Goal: Submit feedback/report problem: Submit feedback/report problem

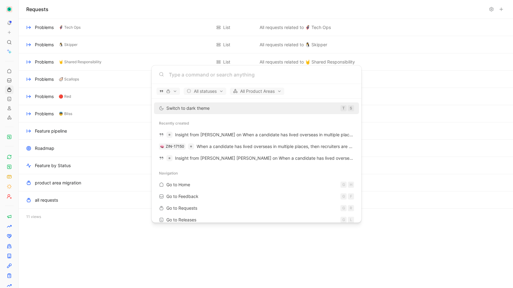
click at [10, 44] on body "To pick up a draggable item, press the space bar. While dragging, use the arrow…" at bounding box center [256, 144] width 513 height 288
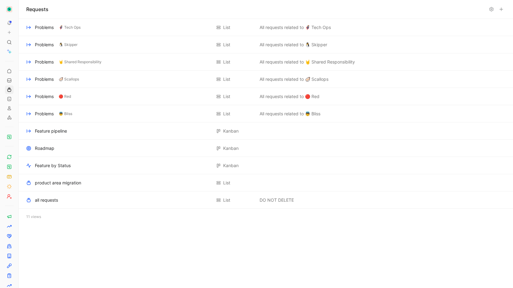
click at [10, 44] on icon at bounding box center [9, 42] width 5 height 5
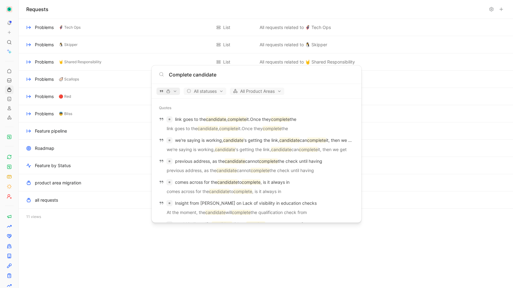
type input "Complete candidate"
click at [170, 88] on button "button" at bounding box center [168, 91] width 23 height 7
click at [210, 113] on div "Quotes" at bounding box center [187, 113] width 59 height 10
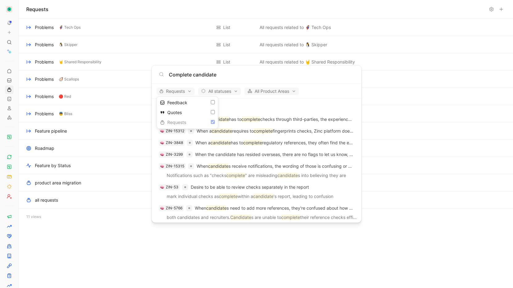
drag, startPoint x: 321, startPoint y: 108, endPoint x: 279, endPoint y: 110, distance: 41.4
click at [321, 108] on div at bounding box center [256, 144] width 513 height 288
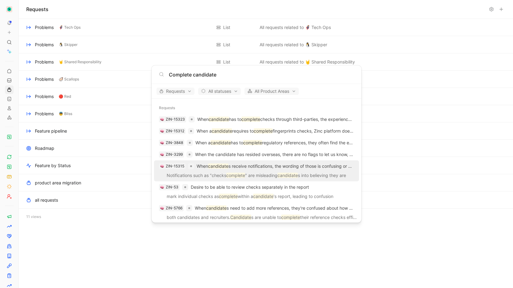
click at [225, 172] on p "Notifications such as "checks complete " are misleading candidate s into believ…" at bounding box center [256, 176] width 201 height 9
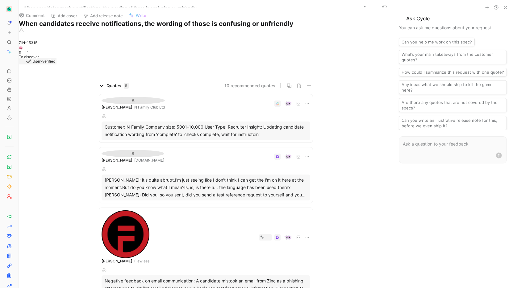
click at [159, 177] on div "[PERSON_NAME]: it's quite abrupt.I'm just seeing like I don't think I can get t…" at bounding box center [206, 188] width 203 height 22
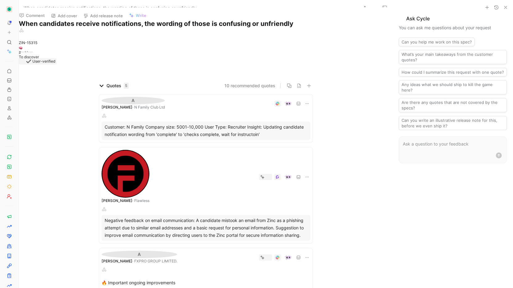
drag, startPoint x: 68, startPoint y: 116, endPoint x: 91, endPoint y: 106, distance: 25.0
click at [69, 116] on div "Quotes 5 10 recommended quotes A [PERSON_NAME] · N Family Club Ltd Alerts & Not…" at bounding box center [206, 227] width 374 height 291
click at [188, 249] on div "A [PERSON_NAME] · FXPRO GROUP LIMITED. Alerts & Notifications 🔥 Important ongoi…" at bounding box center [206, 280] width 214 height 62
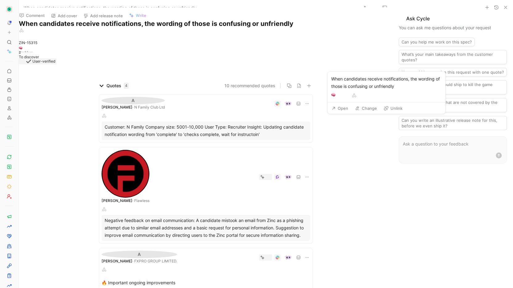
click at [362, 108] on button "Change" at bounding box center [365, 108] width 27 height 9
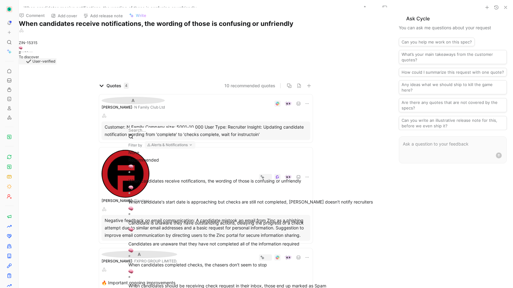
type input "C"
type input "E"
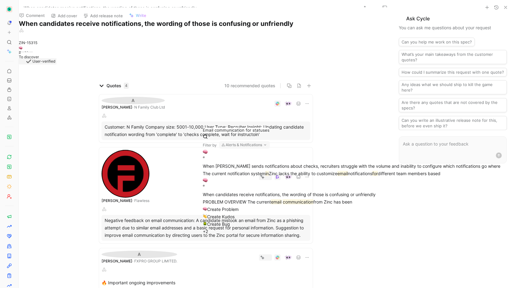
type input "Email communication for statuses in unclear"
click at [239, 207] on span "Create Problem" at bounding box center [223, 209] width 32 height 5
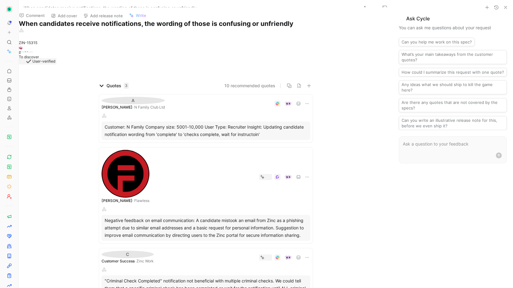
click at [306, 255] on icon at bounding box center [307, 257] width 5 height 5
click at [214, 278] on p ""Criminal Check Completed" notification not beneficial with multiple criminal c…" at bounding box center [206, 289] width 203 height 22
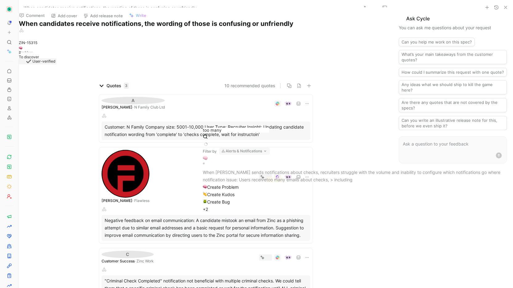
type input "too many"
click at [344, 170] on span "When [PERSON_NAME] sends notifications about checks, recruiters struggle with t…" at bounding box center [352, 172] width 298 height 5
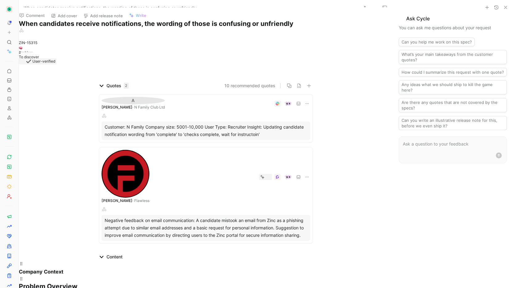
click at [177, 288] on div at bounding box center [256, 288] width 513 height 0
click at [181, 217] on div "Negative feedback on email communication: A candidate mistook an email from Zin…" at bounding box center [206, 228] width 203 height 22
drag, startPoint x: 403, startPoint y: 186, endPoint x: 407, endPoint y: 189, distance: 5.1
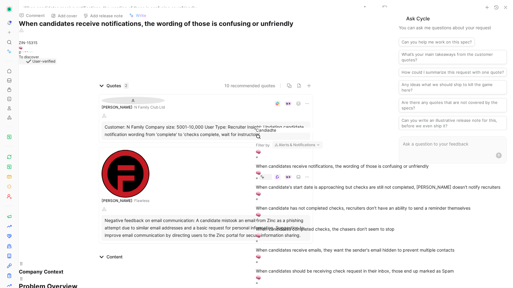
click at [323, 141] on button "Alerts & Notifications" at bounding box center [297, 144] width 51 height 7
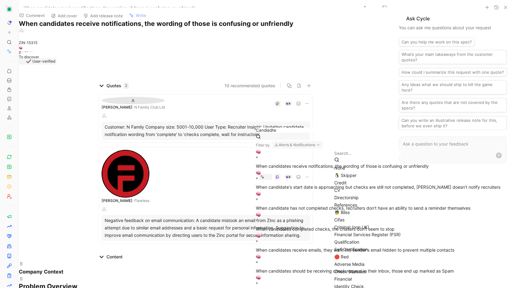
click at [357, 168] on div "None" at bounding box center [416, 168] width 165 height 7
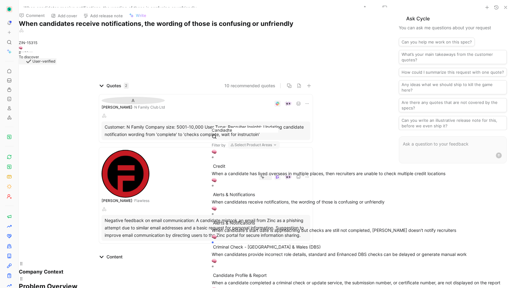
drag, startPoint x: 354, startPoint y: 137, endPoint x: 326, endPoint y: 135, distance: 27.2
click at [278, 133] on input "Candiadte" at bounding box center [245, 130] width 66 height 5
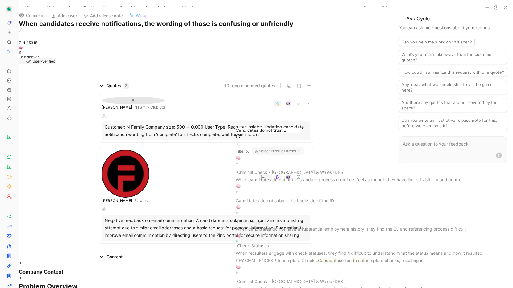
scroll to position [8, 0]
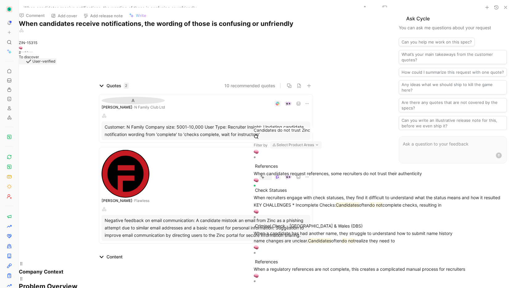
type input "Candidates do not trust Zinc"
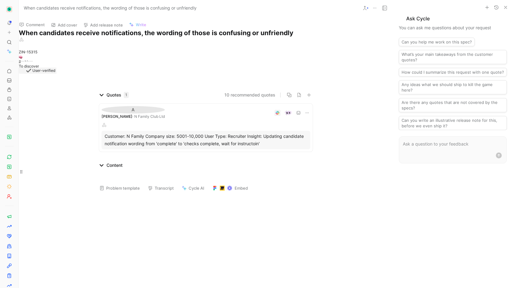
drag, startPoint x: 158, startPoint y: 142, endPoint x: 228, endPoint y: 87, distance: 89.3
click at [158, 169] on div at bounding box center [206, 176] width 374 height 15
click at [252, 91] on button "10 recommended quotes" at bounding box center [250, 94] width 51 height 7
click at [414, 288] on div at bounding box center [256, 288] width 513 height 0
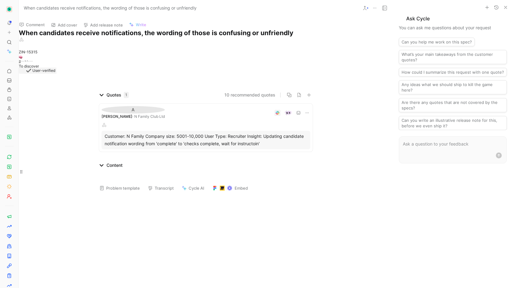
drag, startPoint x: 183, startPoint y: 238, endPoint x: 188, endPoint y: 184, distance: 53.9
click at [183, 197] on div at bounding box center [206, 197] width 374 height 0
click at [53, 122] on div "Quotes 1 10 recommended quotes A [PERSON_NAME] · N Family Club Ltd Alerts & Not…" at bounding box center [206, 122] width 374 height 63
click at [307, 95] on icon "button" at bounding box center [309, 95] width 4 height 0
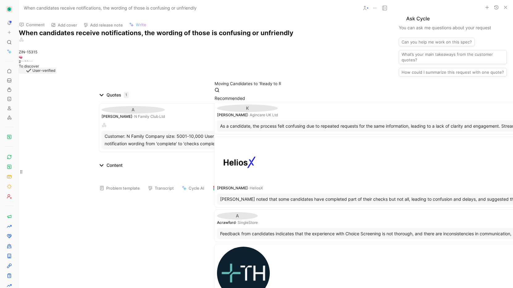
scroll to position [0, 117]
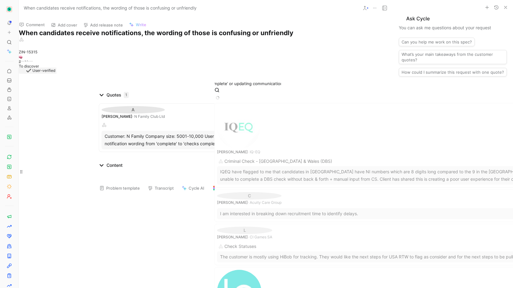
type input "Moving Candidates to ‘Ready to Review’ as opposed to ‘Complete’ or updating com…"
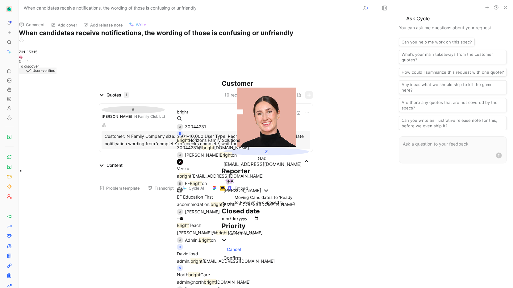
type input "bright"
click at [240, 138] on span "Horizons Family Solutions" at bounding box center [214, 140] width 51 height 5
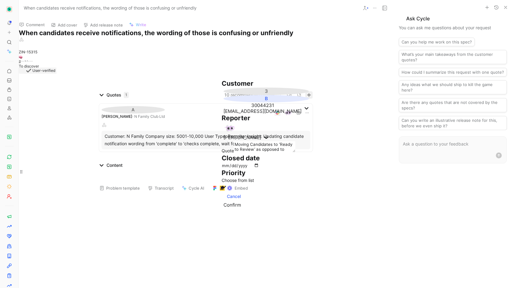
click at [241, 208] on span "Confirm" at bounding box center [233, 205] width 18 height 6
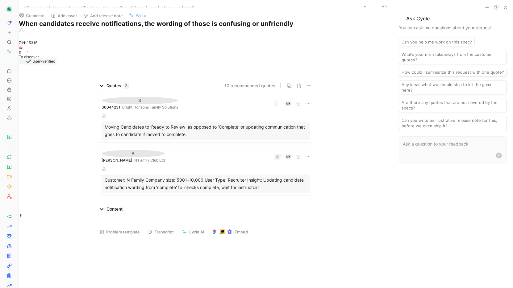
click at [188, 95] on div "3 30044231 · Bright Horizons Family Solutions Alerts & Notifications Moving Can…" at bounding box center [206, 119] width 214 height 48
drag, startPoint x: 332, startPoint y: 193, endPoint x: 351, endPoint y: 195, distance: 19.6
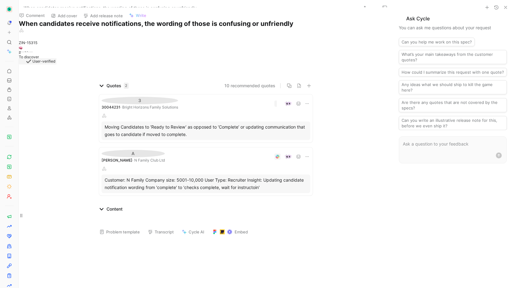
click at [158, 213] on p at bounding box center [206, 220] width 374 height 15
click at [111, 228] on button "Problem template" at bounding box center [120, 232] width 46 height 9
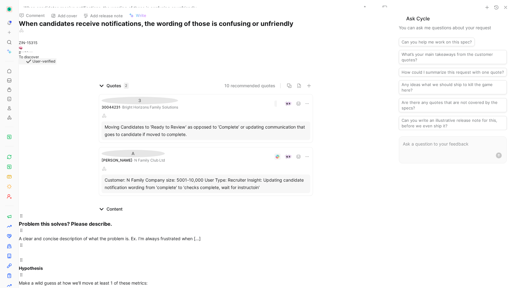
drag, startPoint x: 275, startPoint y: 217, endPoint x: 285, endPoint y: 198, distance: 21.3
click at [275, 250] on div at bounding box center [206, 253] width 374 height 7
drag, startPoint x: 283, startPoint y: 201, endPoint x: 141, endPoint y: 201, distance: 142.7
click at [231, 228] on p "A clear and concise description of what the problem is. Ex. I'm always frustrat…" at bounding box center [206, 235] width 374 height 15
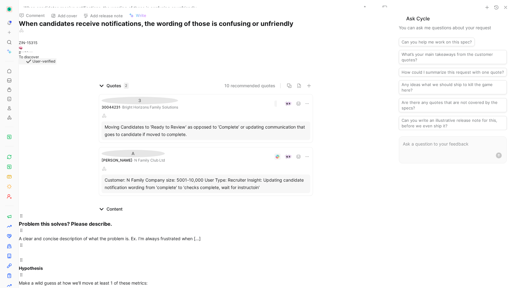
drag, startPoint x: 229, startPoint y: 204, endPoint x: 93, endPoint y: 209, distance: 136.9
click at [93, 228] on p "A clear and concise description of what the problem is. Ex. I'm always frustrat…" at bounding box center [206, 235] width 374 height 15
click at [284, 235] on div "When candidates receive email confirmation that their checks are complete, it i…" at bounding box center [206, 238] width 374 height 7
click at [274, 235] on div "When candidates receive email confirmation that their checks are complete, it i…" at bounding box center [206, 238] width 374 height 7
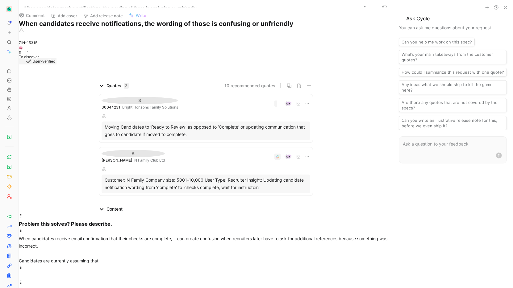
drag, startPoint x: 291, startPoint y: 171, endPoint x: 141, endPoint y: 173, distance: 149.5
click at [141, 235] on div "When candidates receive email confirmation that their checks are complete, it c…" at bounding box center [206, 250] width 374 height 30
drag, startPoint x: 179, startPoint y: 187, endPoint x: 100, endPoint y: 179, distance: 79.7
click at [100, 235] on div "When candidates receive email confirmation that their checks are complete, it c…" at bounding box center [206, 250] width 374 height 30
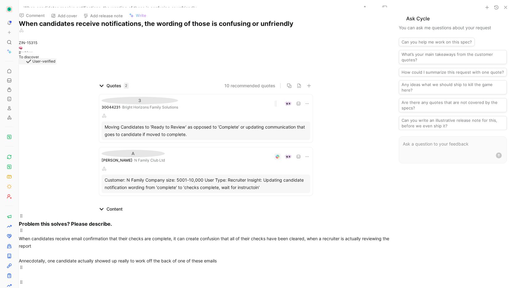
drag, startPoint x: 124, startPoint y: 108, endPoint x: 267, endPoint y: 160, distance: 152.3
drag, startPoint x: 255, startPoint y: 129, endPoint x: 94, endPoint y: 126, distance: 161.9
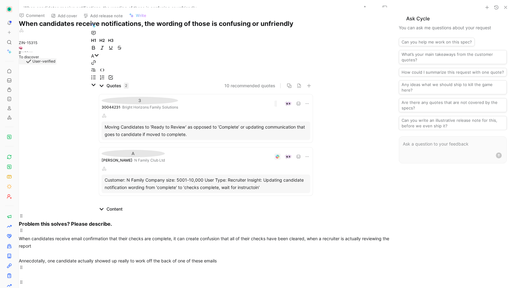
drag, startPoint x: 229, startPoint y: 195, endPoint x: 97, endPoint y: 194, distance: 131.9
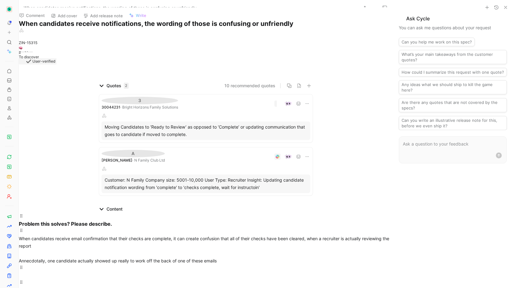
drag, startPoint x: 128, startPoint y: 123, endPoint x: 194, endPoint y: 158, distance: 75.0
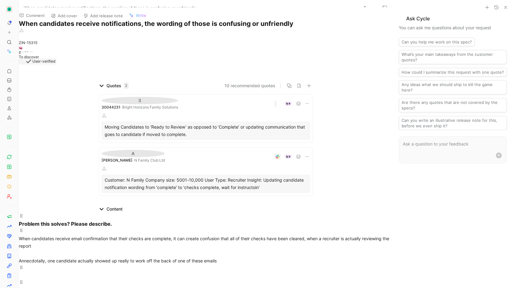
click at [119, 126] on button "Make public" at bounding box center [111, 128] width 26 height 7
drag, startPoint x: 60, startPoint y: 225, endPoint x: 79, endPoint y: 226, distance: 19.2
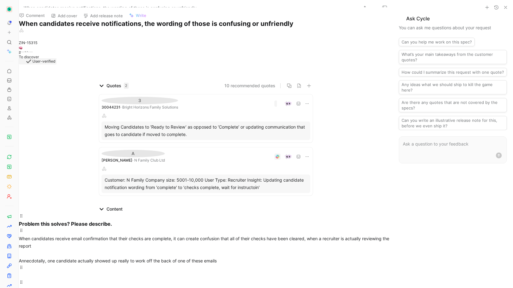
scroll to position [264, 0]
click at [115, 160] on button "Make public" at bounding box center [111, 162] width 26 height 7
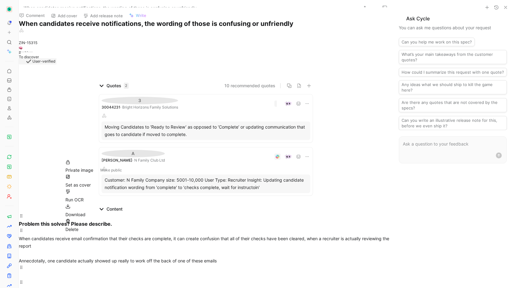
click at [111, 167] on button "Make public" at bounding box center [111, 170] width 26 height 7
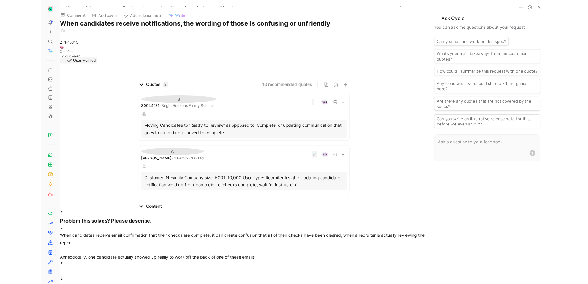
scroll to position [0, 0]
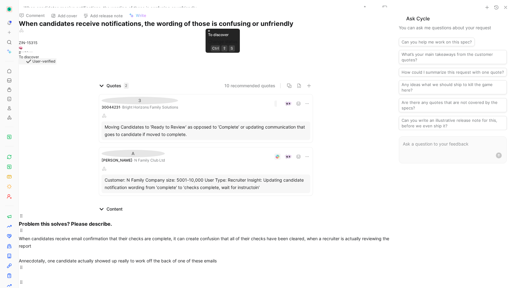
click at [39, 59] on div "To discover" at bounding box center [29, 56] width 20 height 8
click at [107, 42] on div "Alerts & Notifications" at bounding box center [206, 38] width 374 height 7
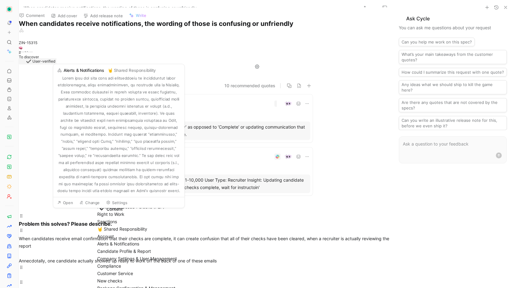
drag, startPoint x: 61, startPoint y: 54, endPoint x: 70, endPoint y: 53, distance: 9.3
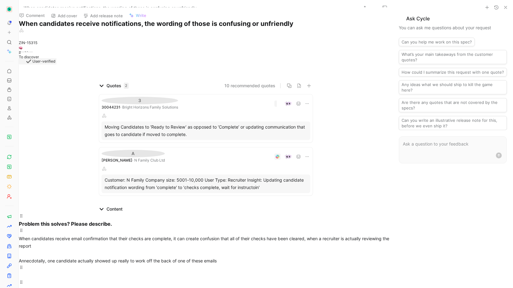
click at [39, 57] on div "To discover" at bounding box center [29, 56] width 20 height 8
click at [244, 127] on div "To do" at bounding box center [254, 130] width 66 height 7
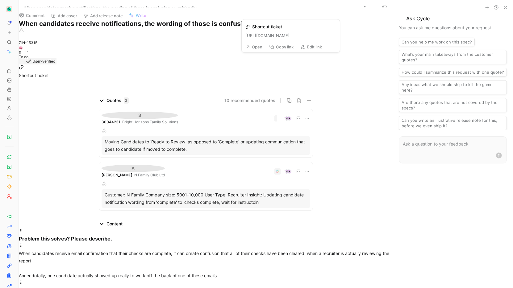
click at [260, 48] on button "Open" at bounding box center [254, 47] width 22 height 9
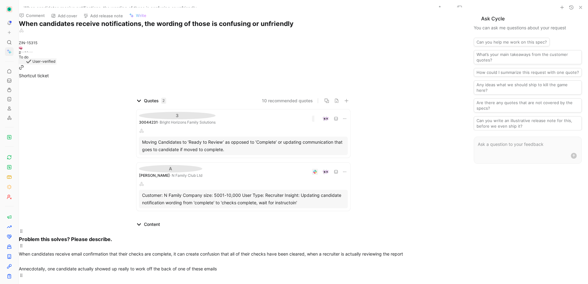
click at [8, 47] on link at bounding box center [9, 51] width 9 height 9
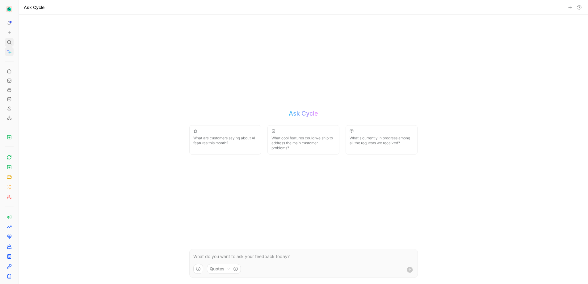
click at [10, 44] on use at bounding box center [9, 42] width 4 height 4
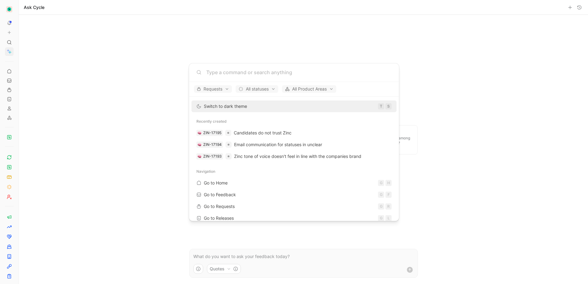
type input "f"
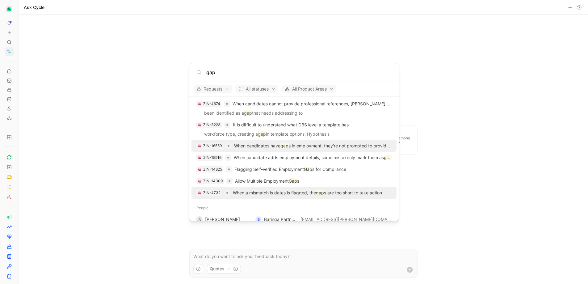
scroll to position [238, 0]
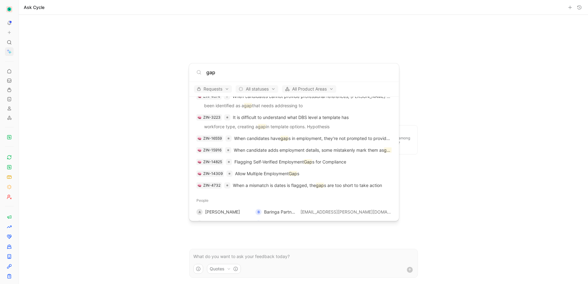
click at [236, 70] on input "gap" at bounding box center [298, 72] width 185 height 7
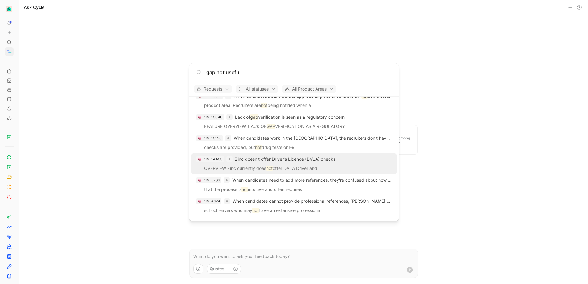
scroll to position [64, 0]
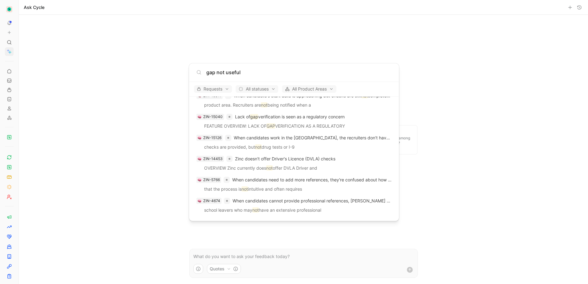
type input "gap not useful"
drag, startPoint x: 475, startPoint y: 72, endPoint x: 432, endPoint y: 92, distance: 47.7
click at [423, 72] on body "To pick up a draggable item, press the space bar. While dragging, use the arrow…" at bounding box center [294, 142] width 588 height 284
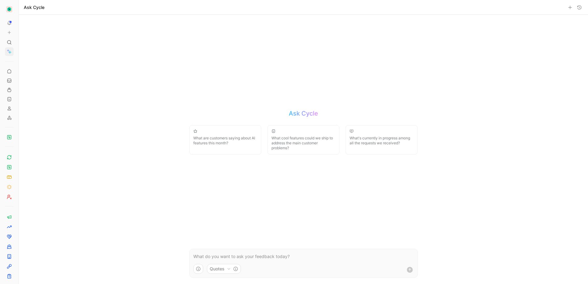
click at [286, 260] on form "Quotes" at bounding box center [303, 263] width 229 height 29
click at [285, 257] on p at bounding box center [303, 256] width 221 height 7
drag, startPoint x: 290, startPoint y: 257, endPoint x: 292, endPoint y: 276, distance: 19.3
click at [290, 258] on p "When have people mentioned that employment gap explanations are not useful?" at bounding box center [303, 256] width 221 height 7
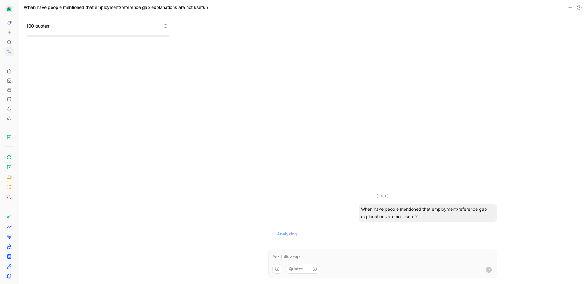
click at [230, 270] on div "[DATE] When have people mentioned that employment/reference gap explanations ar…" at bounding box center [382, 149] width 411 height 269
click at [308, 269] on icon "button" at bounding box center [308, 269] width 4 height 4
click at [330, 183] on html "To pick up a draggable item, press the space bar. While dragging, use the arrow…" at bounding box center [294, 142] width 588 height 284
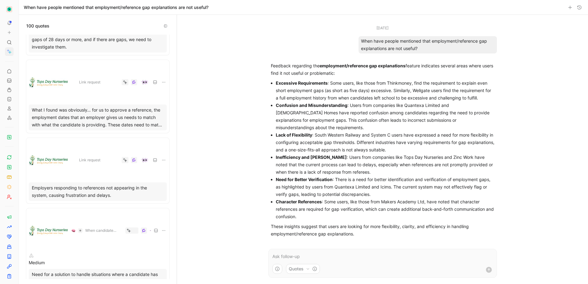
scroll to position [1011, 0]
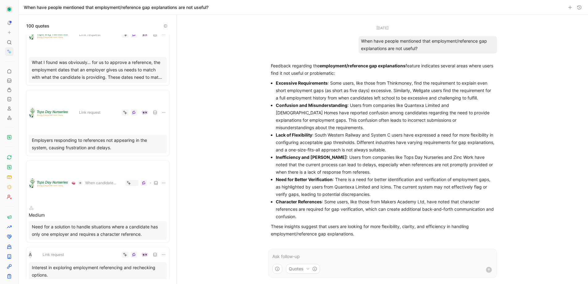
drag, startPoint x: 323, startPoint y: 43, endPoint x: 354, endPoint y: 23, distance: 37.3
click at [329, 38] on div "[DATE] When have people mentioned that employment/reference gap explanations ar…" at bounding box center [382, 39] width 229 height 28
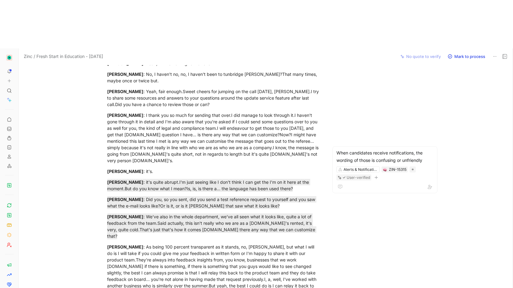
scroll to position [621, 0]
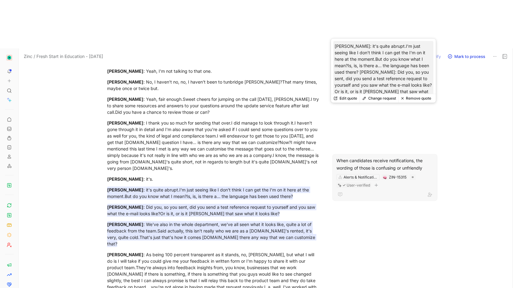
click at [368, 99] on button "Change request" at bounding box center [379, 98] width 39 height 9
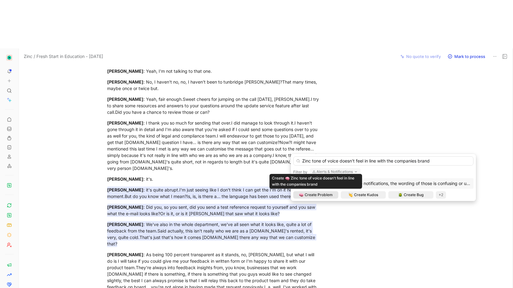
type input "Zinc tone of voice doesn't feel in line with the companies brand"
click at [326, 196] on span "Create Problem" at bounding box center [319, 195] width 28 height 6
